Goal: Task Accomplishment & Management: Manage account settings

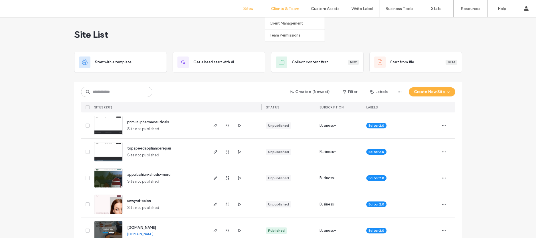
click at [278, 7] on label "Clients & Team" at bounding box center [285, 8] width 28 height 5
click at [280, 24] on label "Client Management" at bounding box center [285, 23] width 33 height 4
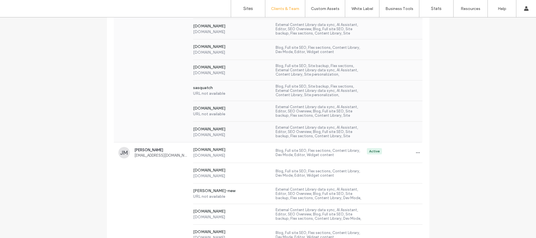
scroll to position [1401, 0]
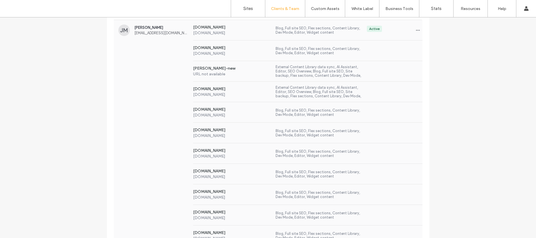
click at [169, 95] on div "[DOMAIN_NAME] [DOMAIN_NAME] External Content Library data sync, AI Assistant, E…" at bounding box center [268, 92] width 309 height 21
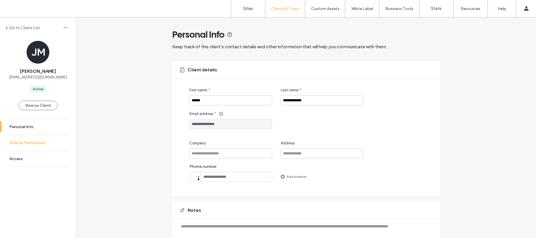
click at [51, 137] on link "Sites & Permissions" at bounding box center [38, 143] width 76 height 16
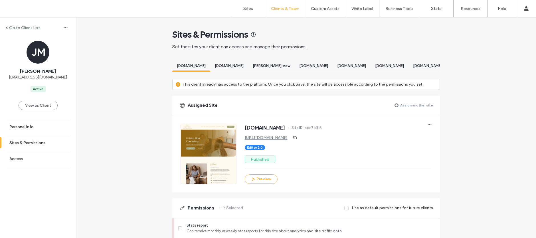
click at [410, 108] on label "Assign another site" at bounding box center [416, 105] width 33 height 10
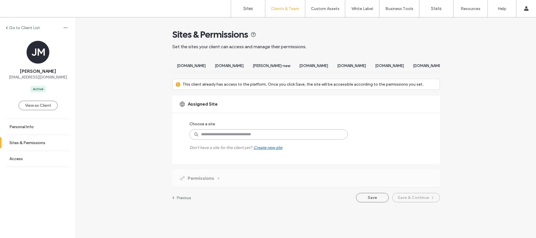
click at [214, 139] on input at bounding box center [268, 134] width 158 height 10
type input "*"
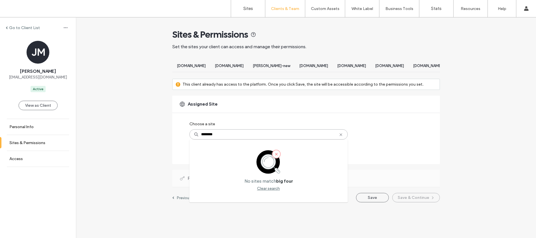
click at [207, 139] on input "********" at bounding box center [268, 134] width 158 height 10
type input "*******"
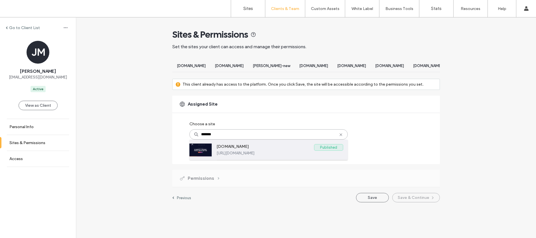
click at [221, 151] on label "[DOMAIN_NAME]" at bounding box center [265, 147] width 98 height 7
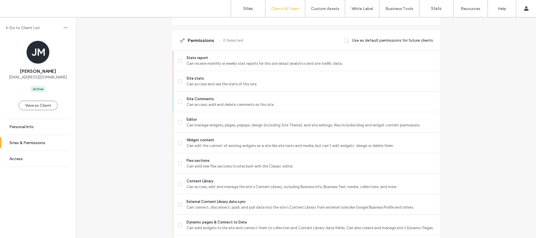
scroll to position [499, 0]
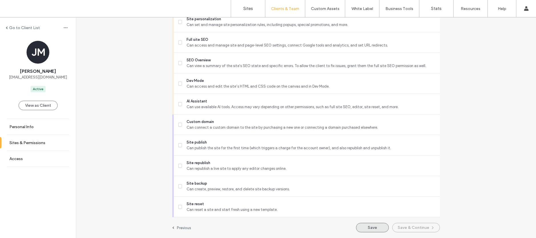
click at [373, 227] on button "Save" at bounding box center [372, 227] width 33 height 9
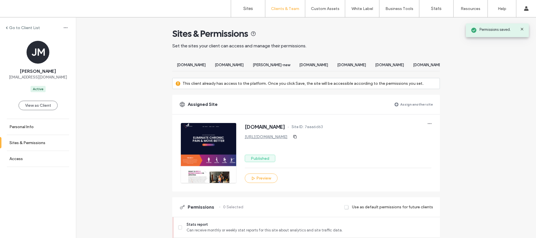
scroll to position [0, 0]
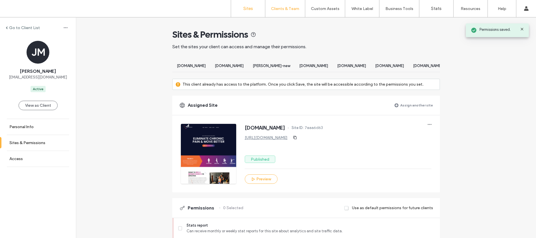
click at [246, 15] on link "Sites" at bounding box center [248, 8] width 34 height 17
